Goal: Use online tool/utility

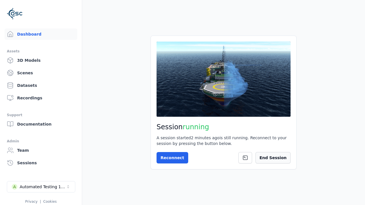
click at [279, 158] on button "End Session" at bounding box center [272, 157] width 35 height 11
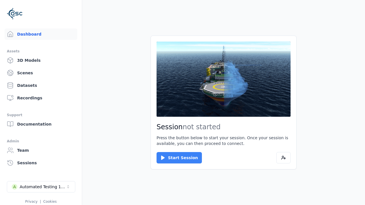
click at [176, 158] on button "Start Session" at bounding box center [179, 157] width 45 height 11
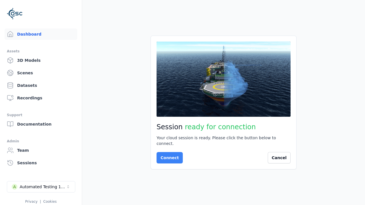
click at [168, 155] on button "Connect" at bounding box center [170, 157] width 26 height 11
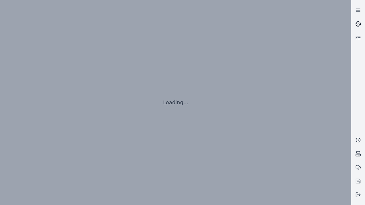
click at [358, 24] on icon at bounding box center [358, 23] width 3 height 2
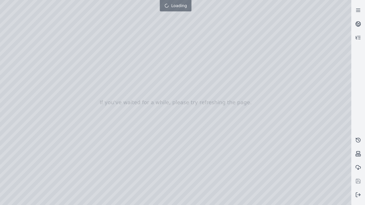
click at [1, 1] on div at bounding box center [175, 102] width 351 height 205
click at [32, 52] on div at bounding box center [175, 102] width 351 height 205
click at [10, 60] on div at bounding box center [175, 102] width 351 height 205
click at [63, 13] on div at bounding box center [175, 102] width 351 height 205
click at [43, 27] on div at bounding box center [175, 102] width 351 height 205
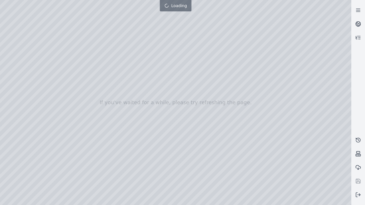
click at [264, 200] on div at bounding box center [175, 102] width 351 height 205
